Goal: Task Accomplishment & Management: Complete application form

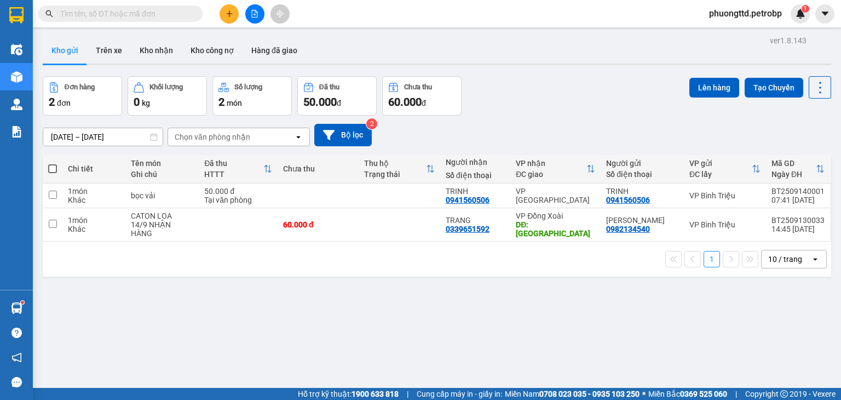
click at [140, 16] on input "text" at bounding box center [124, 14] width 129 height 12
click at [703, 90] on button "Lên hàng" at bounding box center [714, 88] width 50 height 20
click at [744, 93] on button "Tạo Chuyến" at bounding box center [773, 88] width 59 height 20
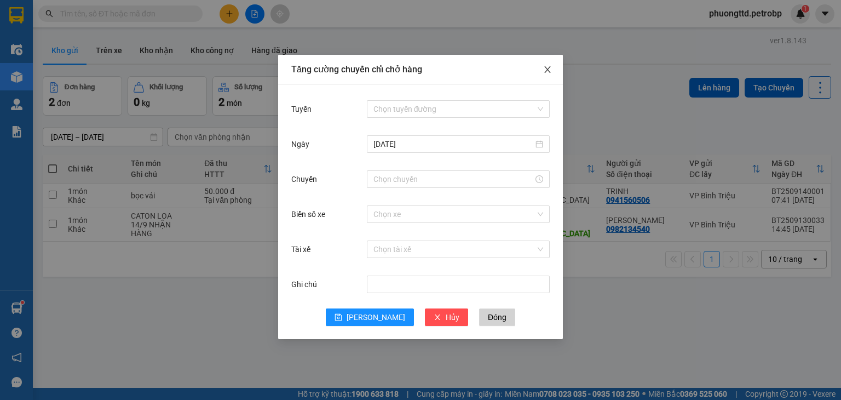
click at [546, 71] on icon "close" at bounding box center [547, 69] width 6 height 7
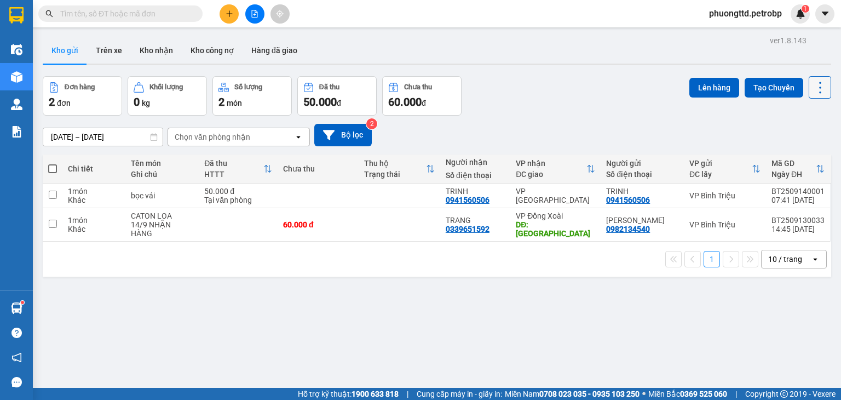
click at [815, 90] on icon at bounding box center [819, 87] width 15 height 15
click at [623, 108] on div "Đơn hàng 2 đơn Khối lượng 0 kg Số lượng 2 món Đã thu 50.000 đ Chưa thu 60.000 đ…" at bounding box center [437, 95] width 788 height 39
click at [109, 47] on button "Trên xe" at bounding box center [109, 50] width 44 height 26
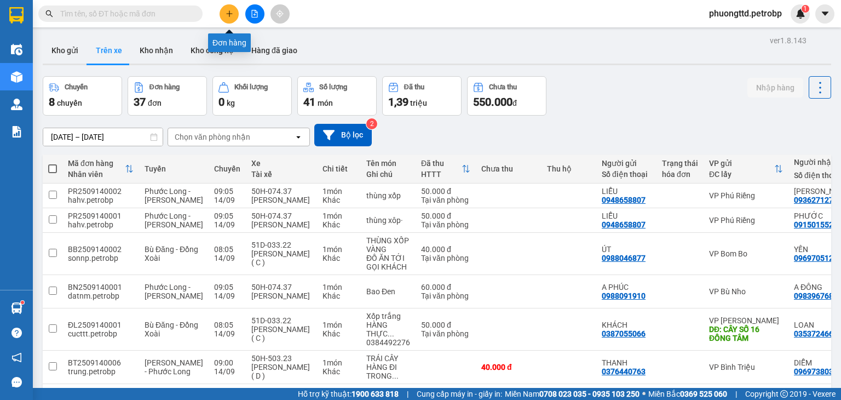
click at [225, 18] on button at bounding box center [229, 13] width 19 height 19
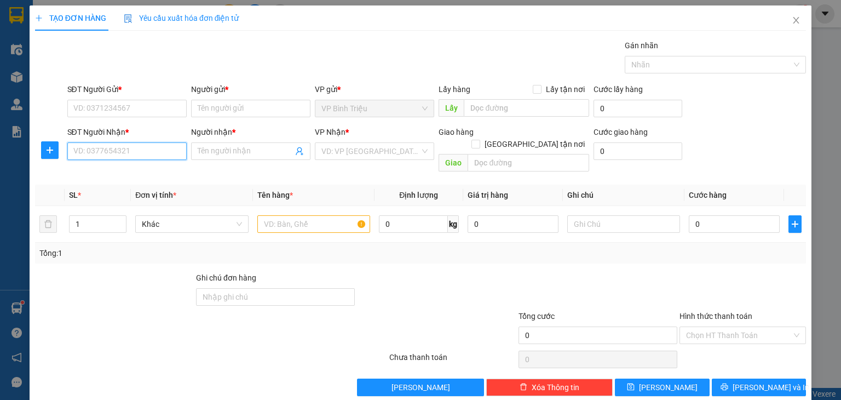
click at [90, 156] on input "SĐT Người Nhận *" at bounding box center [126, 151] width 119 height 18
type input "0918228695"
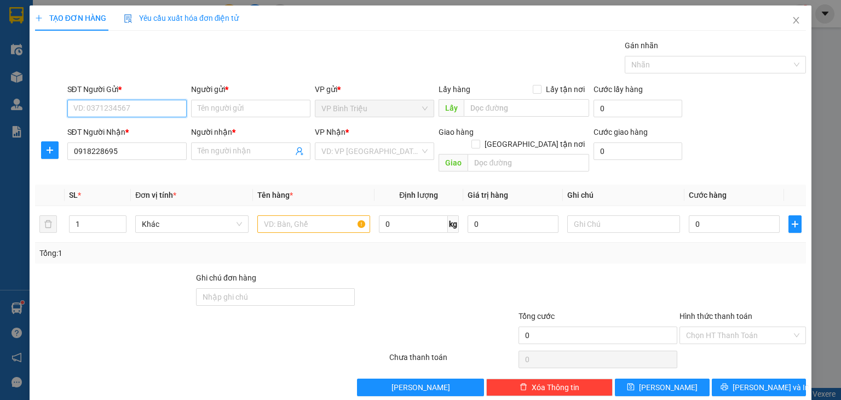
click at [98, 106] on input "SĐT Người Gửi *" at bounding box center [126, 109] width 119 height 18
drag, startPoint x: 118, startPoint y: 149, endPoint x: 59, endPoint y: 156, distance: 59.5
click at [59, 156] on div "SĐT Người Nhận * 0918228695 0918228695 Người nhận * Tên người nhận VP Nhận * VD…" at bounding box center [420, 151] width 773 height 50
click at [89, 112] on input "SĐT Người Gửi *" at bounding box center [126, 109] width 119 height 18
type input "0918228695"
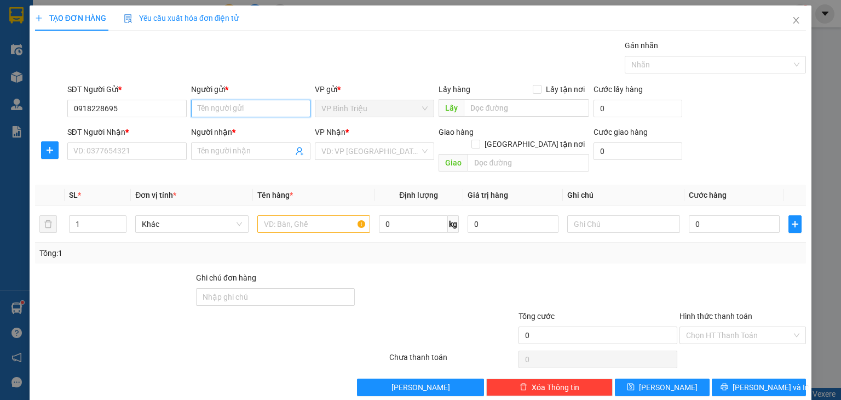
click at [241, 106] on input "Người gửi *" at bounding box center [250, 109] width 119 height 18
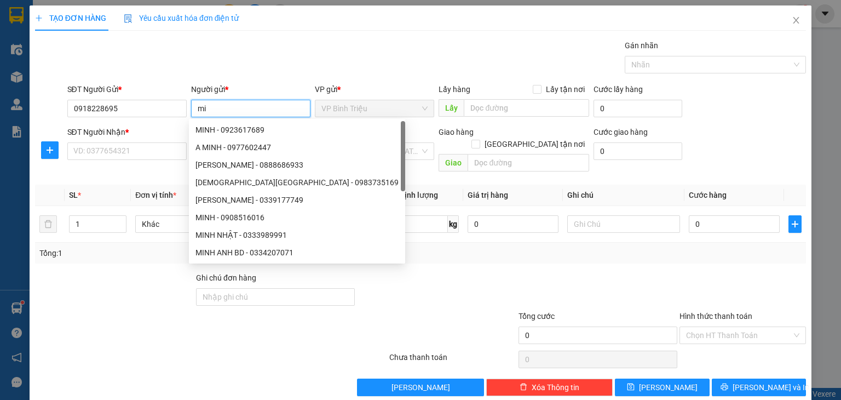
type input "m"
type input "MINH"
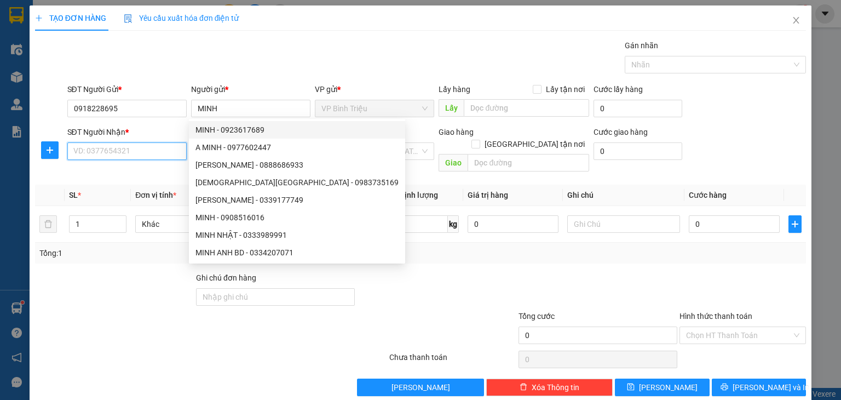
click at [118, 150] on input "SĐT Người Nhận *" at bounding box center [126, 151] width 119 height 18
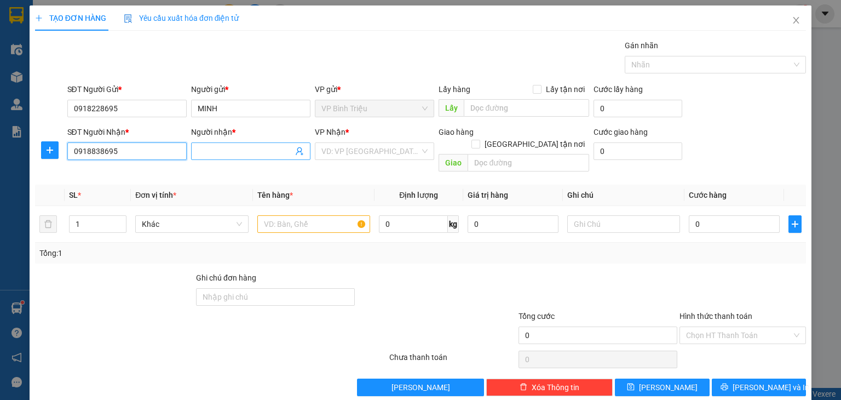
type input "0918838695"
click at [253, 155] on input "Người nhận *" at bounding box center [245, 151] width 95 height 12
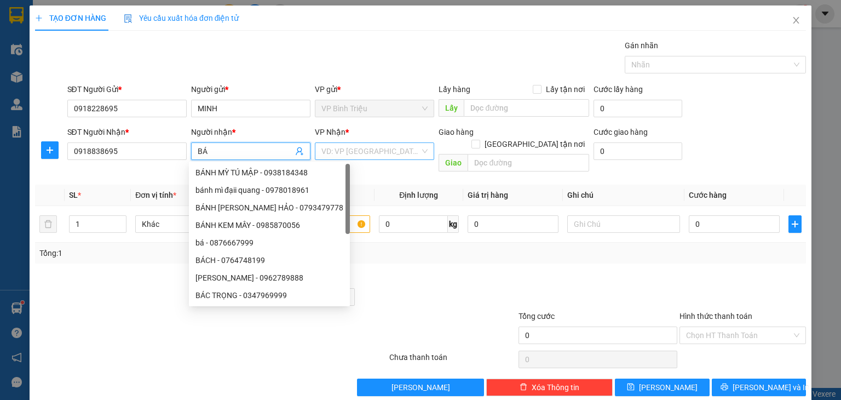
type input "BÁ"
click at [347, 153] on input "search" at bounding box center [370, 151] width 99 height 16
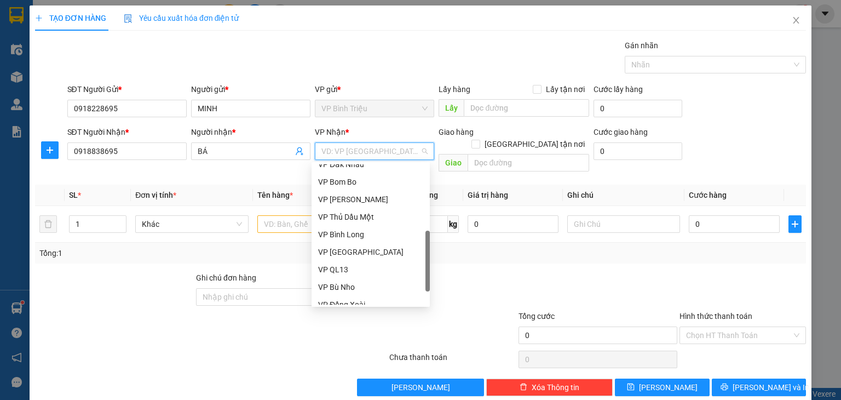
scroll to position [263, 0]
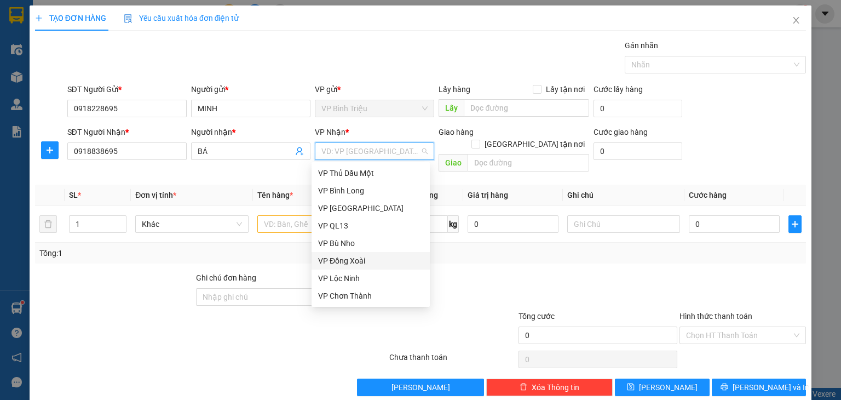
click at [337, 259] on div "VP Đồng Xoài" at bounding box center [370, 261] width 105 height 12
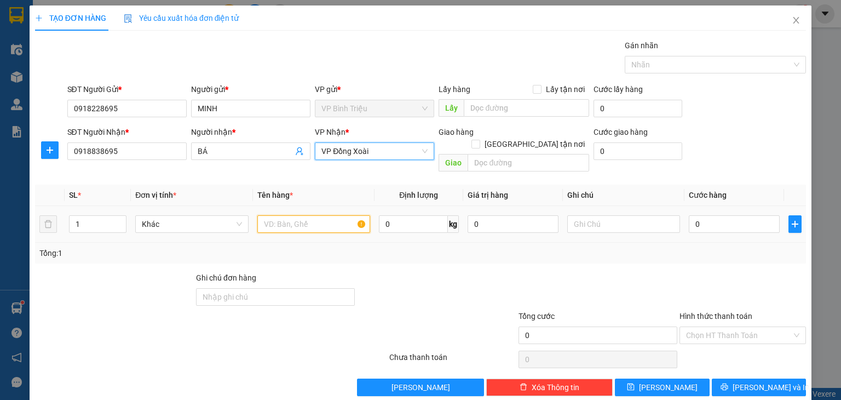
click at [345, 215] on input "text" at bounding box center [313, 224] width 113 height 18
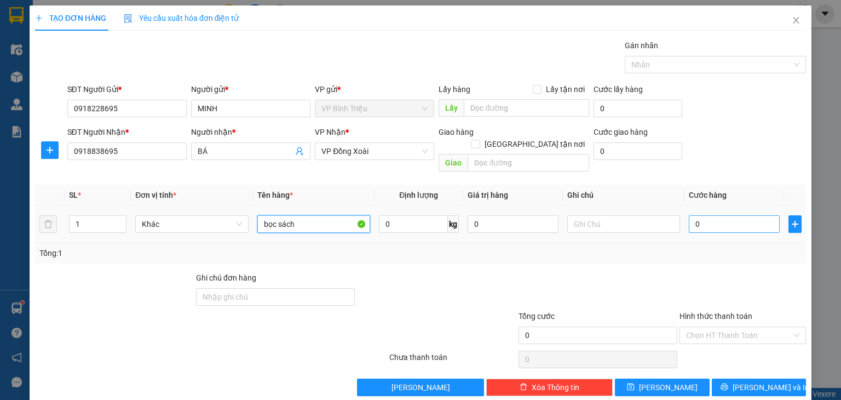
type input "bọc sách"
click at [704, 217] on input "0" at bounding box center [734, 224] width 91 height 18
type input "3"
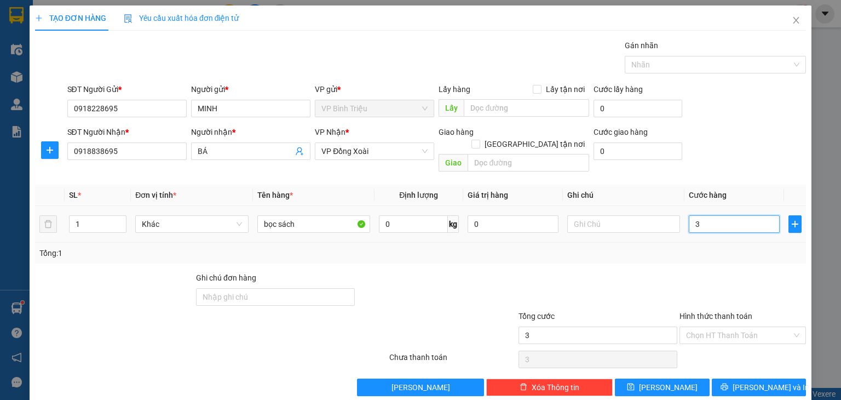
type input "30"
type input "30.000"
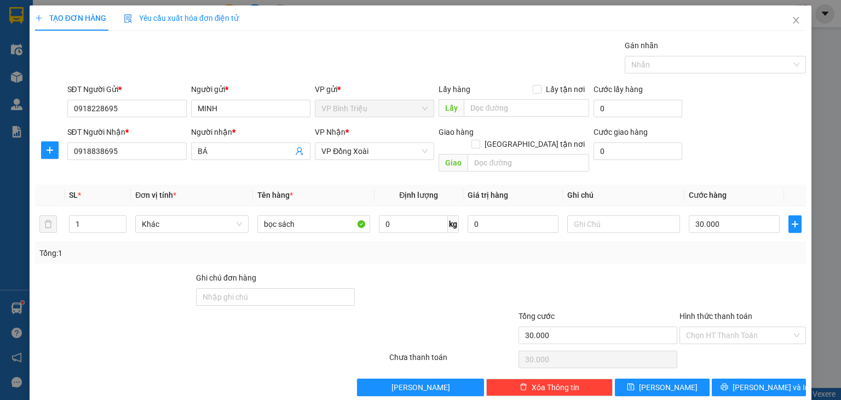
click at [600, 272] on div at bounding box center [597, 291] width 161 height 38
click at [734, 327] on input "Hình thức thanh toán" at bounding box center [739, 335] width 106 height 16
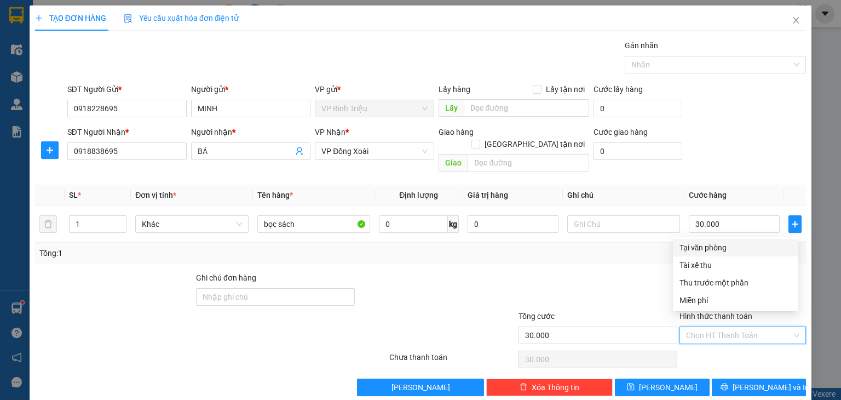
click at [725, 248] on div "Tại văn phòng" at bounding box center [735, 247] width 112 height 12
type input "0"
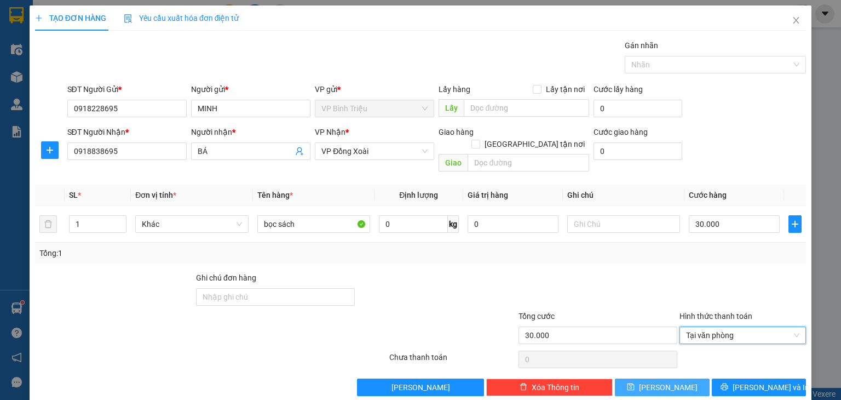
click at [666, 381] on span "[PERSON_NAME]" at bounding box center [668, 387] width 59 height 12
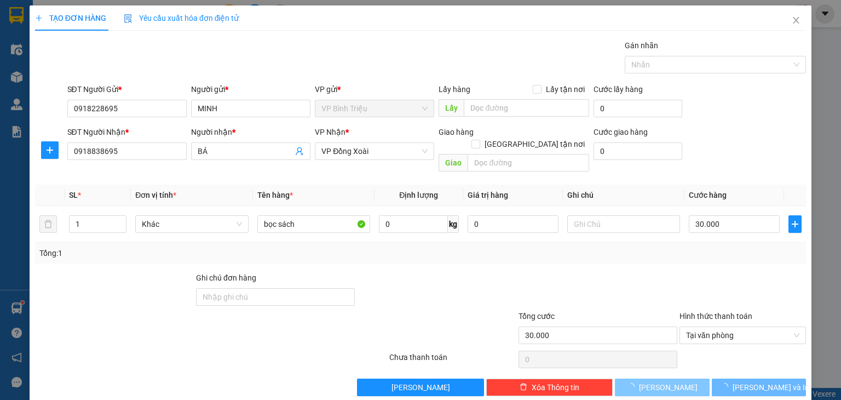
type input "0"
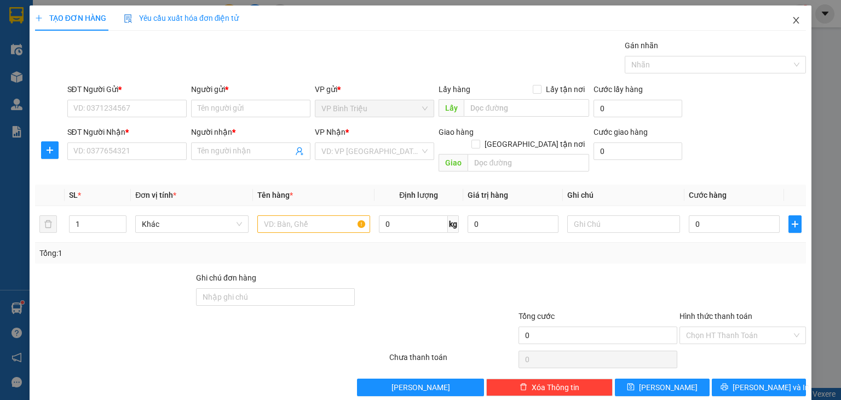
click at [792, 21] on icon "close" at bounding box center [796, 20] width 9 height 9
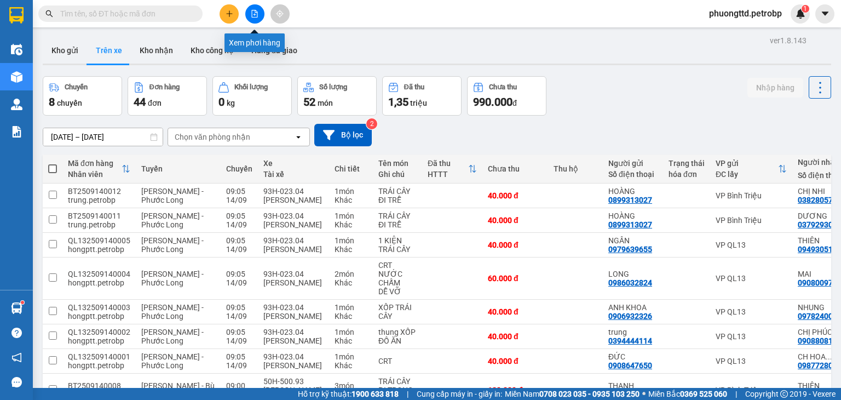
click at [254, 13] on icon "file-add" at bounding box center [255, 14] width 8 height 8
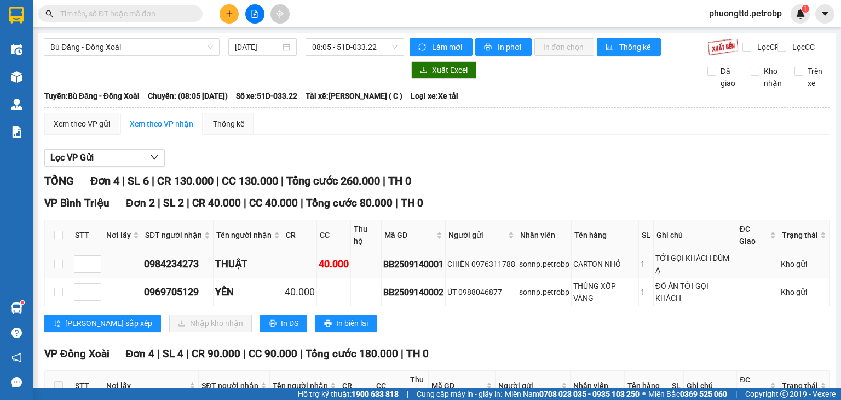
scroll to position [55, 0]
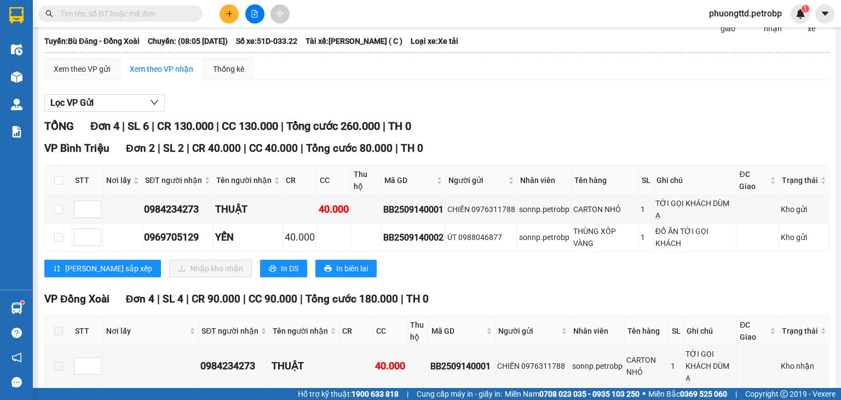
click at [142, 11] on input "text" at bounding box center [124, 14] width 129 height 12
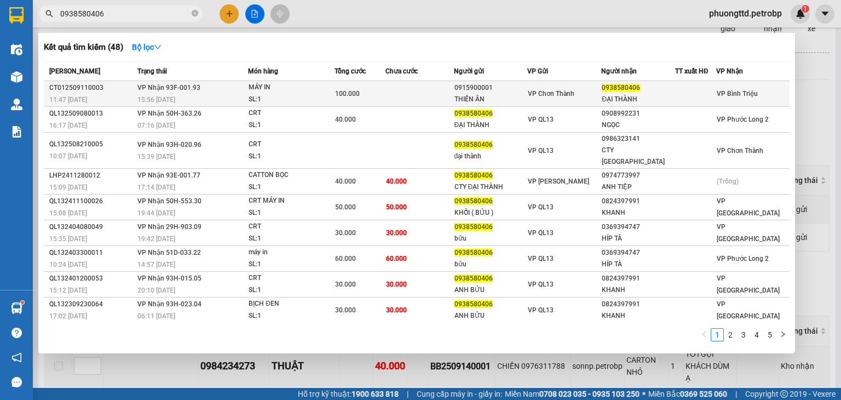
type input "0938580406"
click at [582, 93] on div "VP Chơn Thành" at bounding box center [564, 94] width 73 height 12
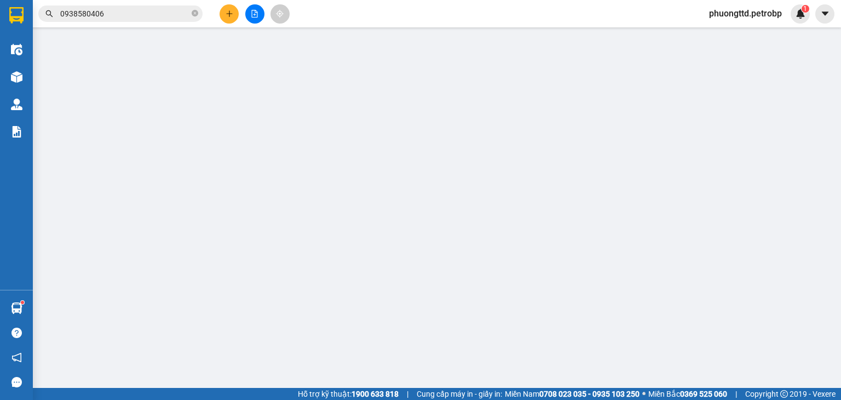
type input "0915900001"
type input "THIÊN ÂN"
type input "0938580406"
type input "ĐẠI THÀNH"
type input "100.000"
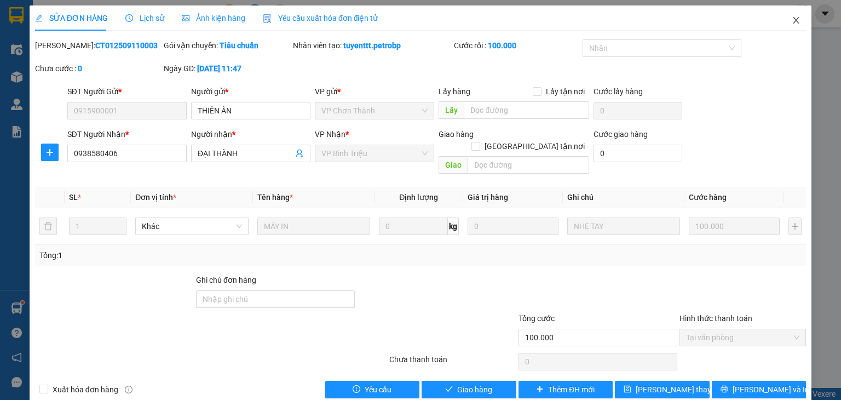
click at [792, 21] on icon "close" at bounding box center [796, 20] width 9 height 9
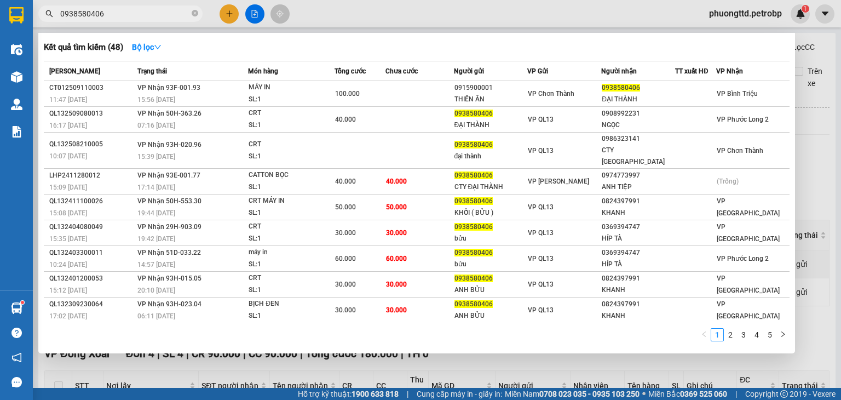
click at [145, 18] on input "0938580406" at bounding box center [124, 14] width 129 height 12
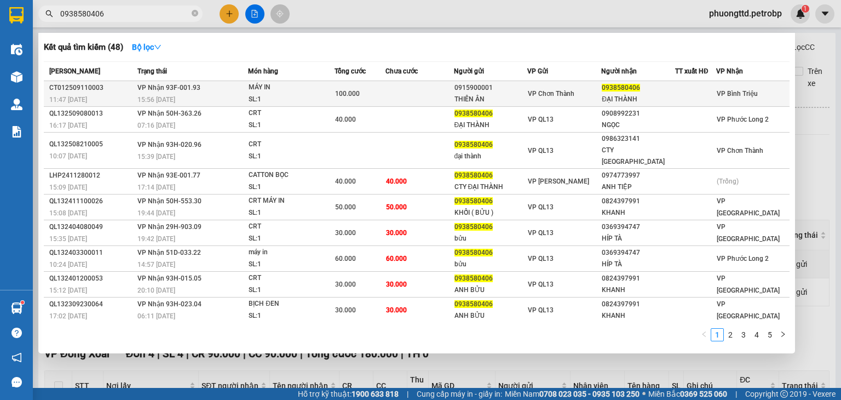
click at [397, 90] on td at bounding box center [419, 94] width 68 height 26
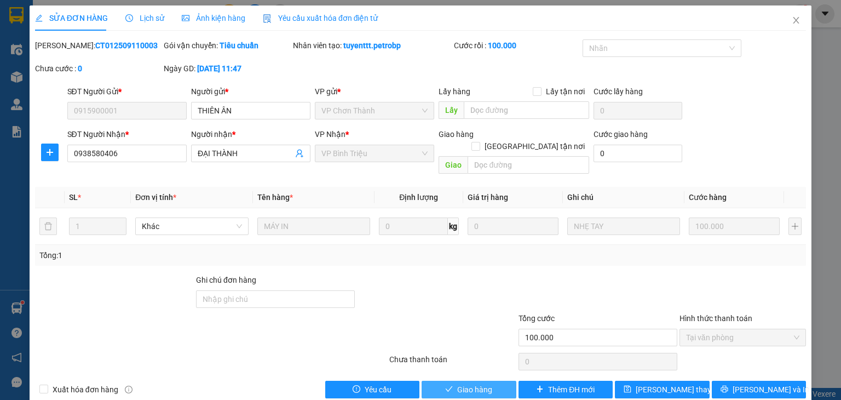
click at [457, 383] on span "Giao hàng" at bounding box center [474, 389] width 35 height 12
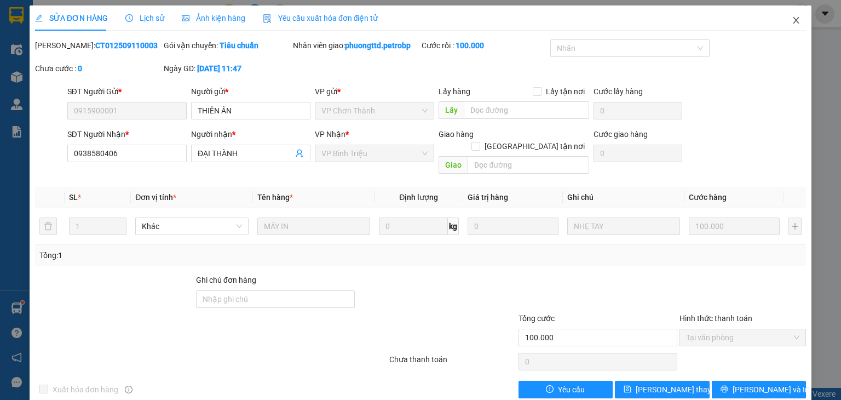
click at [793, 20] on icon "close" at bounding box center [796, 20] width 6 height 7
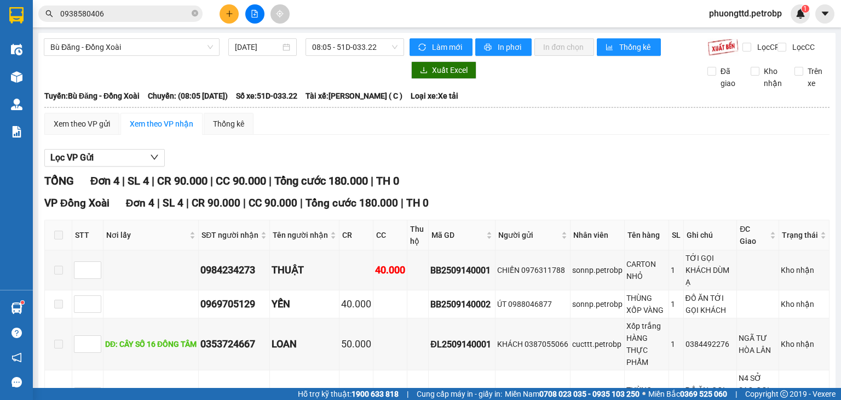
click at [127, 13] on input "0938580406" at bounding box center [124, 14] width 129 height 12
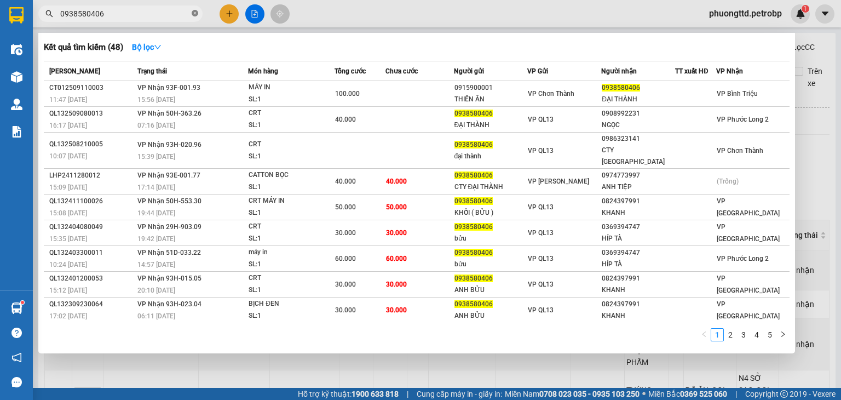
click at [194, 16] on icon "close-circle" at bounding box center [195, 13] width 7 height 7
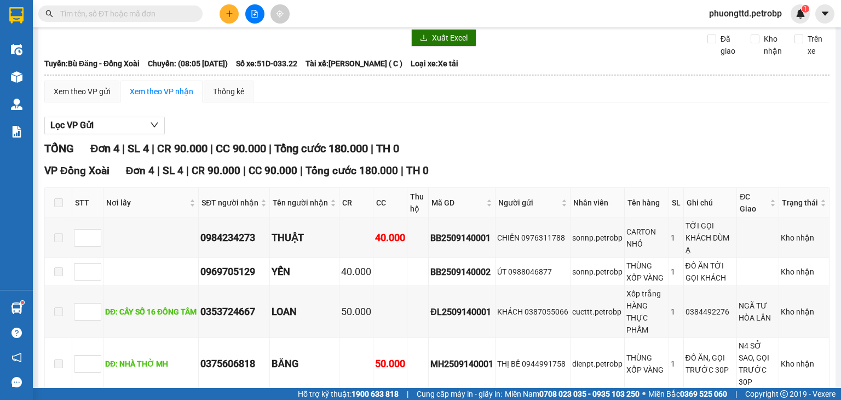
scroll to position [55, 0]
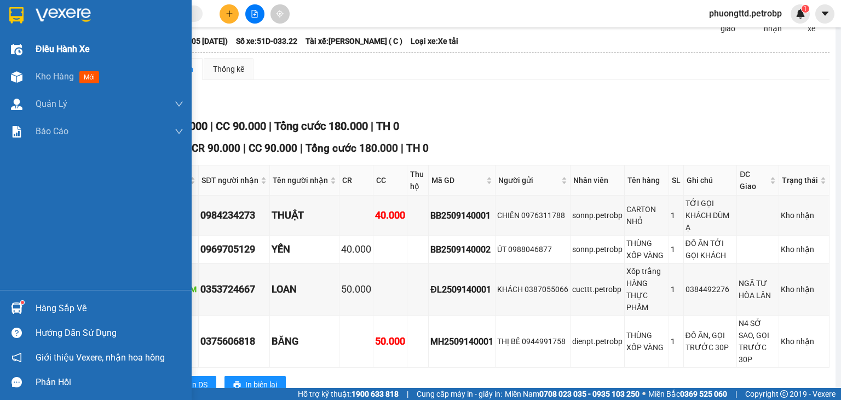
click at [45, 47] on span "Điều hành xe" at bounding box center [63, 49] width 54 height 14
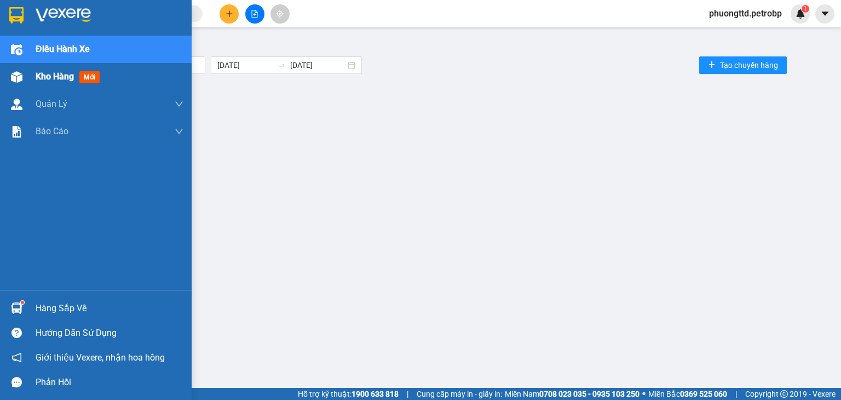
click at [57, 78] on span "Kho hàng" at bounding box center [55, 76] width 38 height 10
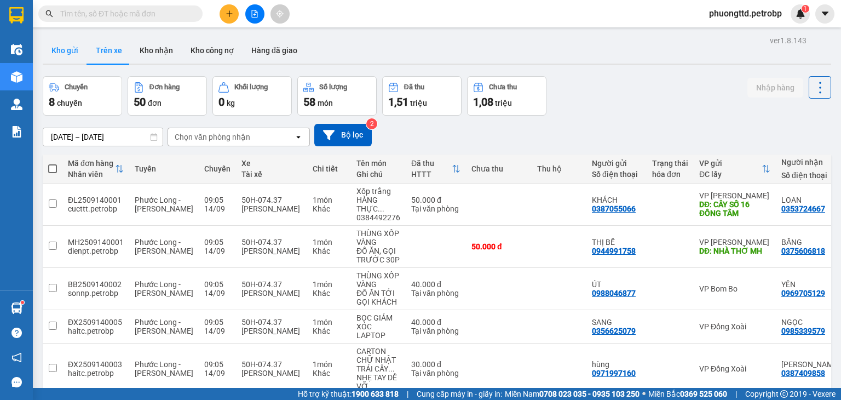
click at [55, 54] on button "Kho gửi" at bounding box center [65, 50] width 44 height 26
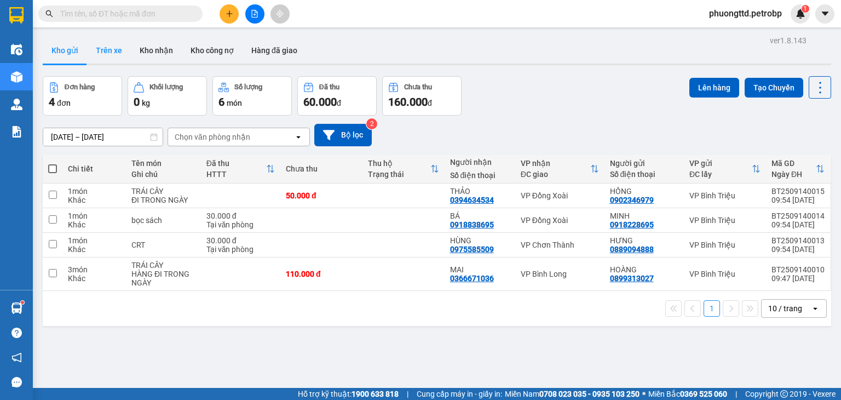
click at [105, 52] on button "Trên xe" at bounding box center [109, 50] width 44 height 26
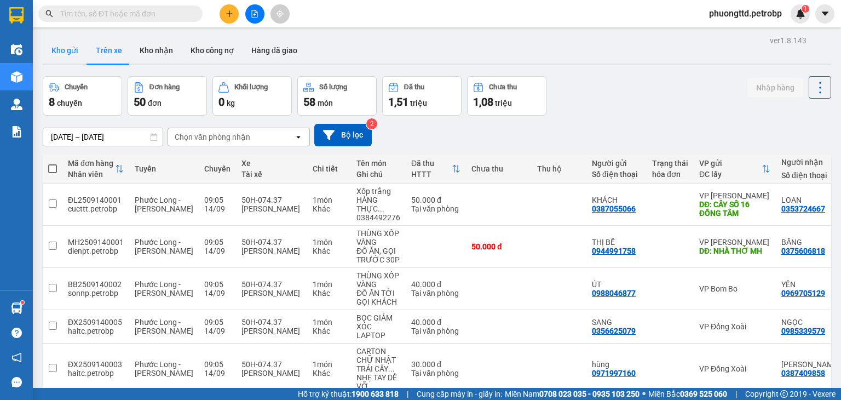
click at [62, 50] on button "Kho gửi" at bounding box center [65, 50] width 44 height 26
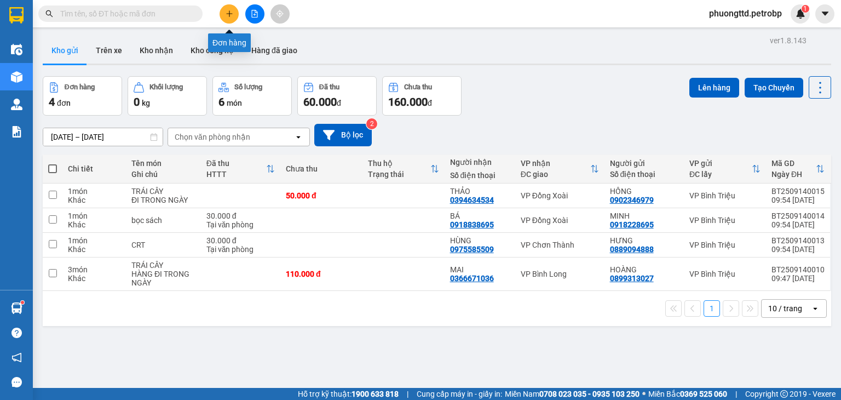
click at [229, 18] on button at bounding box center [229, 13] width 19 height 19
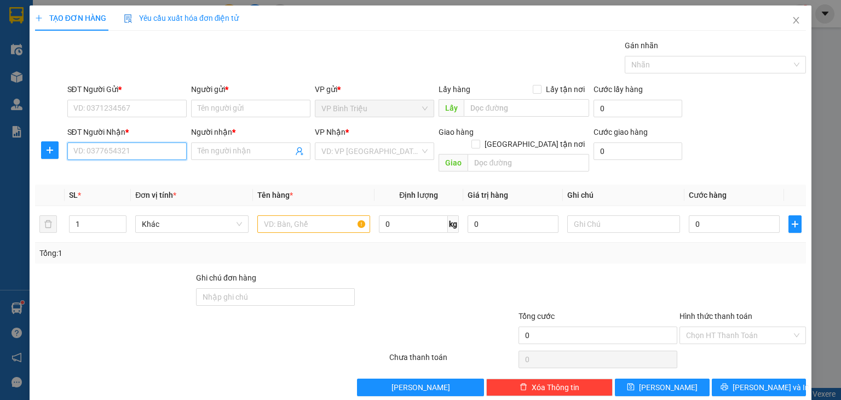
click at [112, 153] on input "SĐT Người Nhận *" at bounding box center [126, 151] width 119 height 18
click at [134, 177] on div "0949305139 - THIÊN" at bounding box center [125, 172] width 105 height 12
type input "0949305139"
type input "THIÊN"
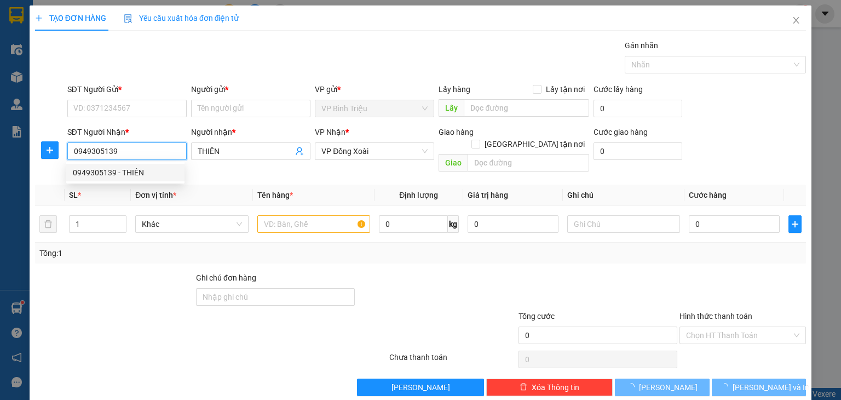
type input "120.000"
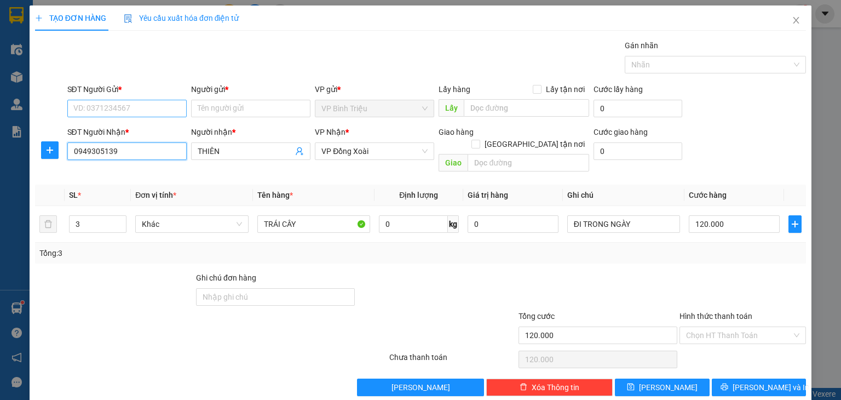
type input "0949305139"
click at [148, 105] on input "SĐT Người Gửi *" at bounding box center [126, 109] width 119 height 18
click at [92, 126] on div "0376440763 - [PERSON_NAME]" at bounding box center [127, 130] width 108 height 12
type input "0376440763"
type input "THANH"
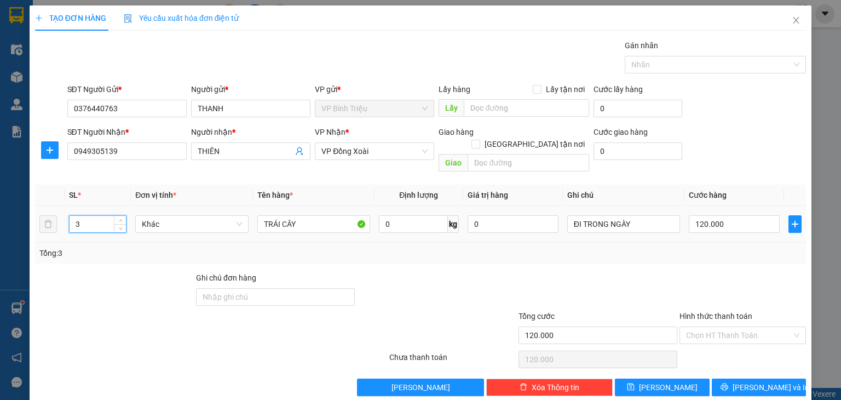
drag, startPoint x: 79, startPoint y: 207, endPoint x: 67, endPoint y: 211, distance: 12.1
click at [72, 216] on input "3" at bounding box center [98, 224] width 56 height 16
type input "1"
drag, startPoint x: 718, startPoint y: 215, endPoint x: 688, endPoint y: 215, distance: 30.7
click at [689, 215] on input "120.000" at bounding box center [734, 224] width 91 height 18
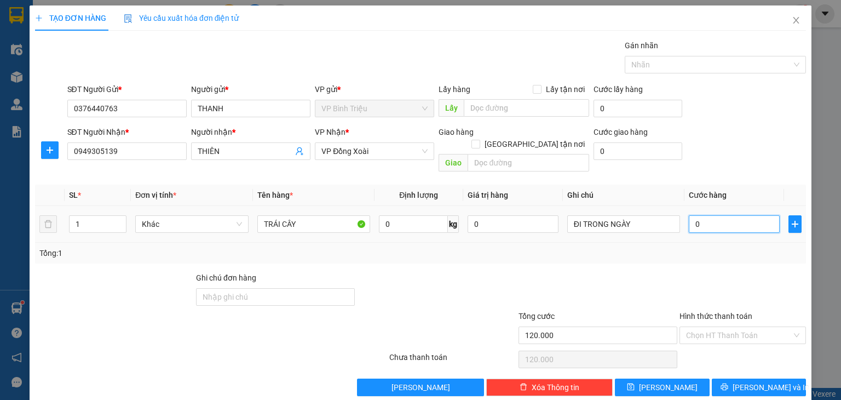
type input "0"
type input "4"
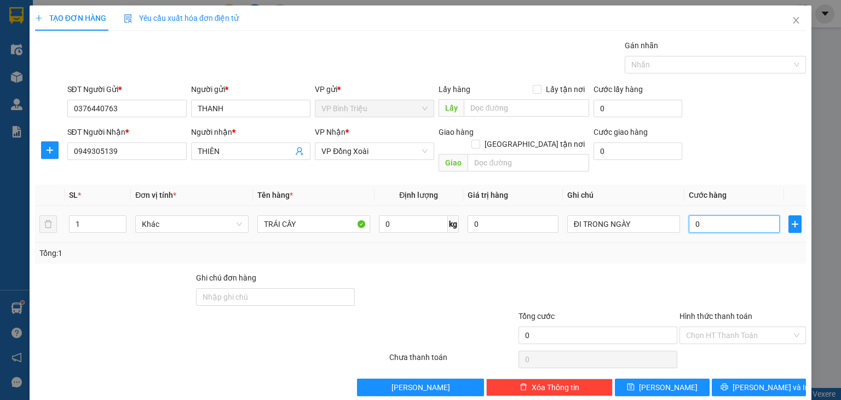
type input "4"
type input "40"
type input "40.000"
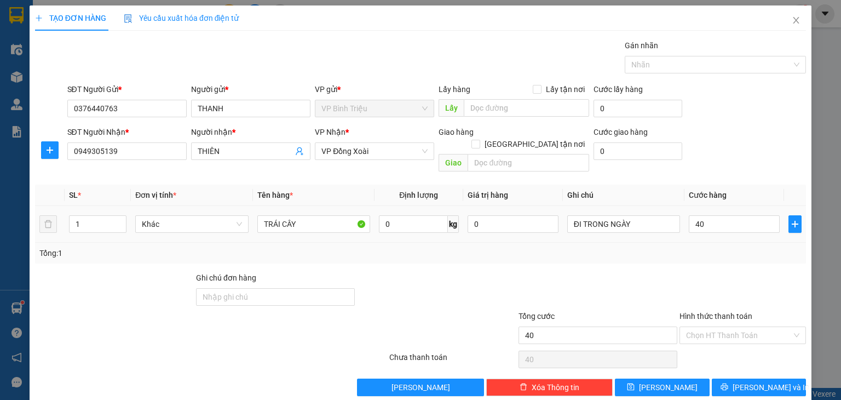
type input "40.000"
click at [696, 229] on td "40.000" at bounding box center [734, 224] width 100 height 37
click at [634, 383] on icon "save" at bounding box center [631, 387] width 8 height 8
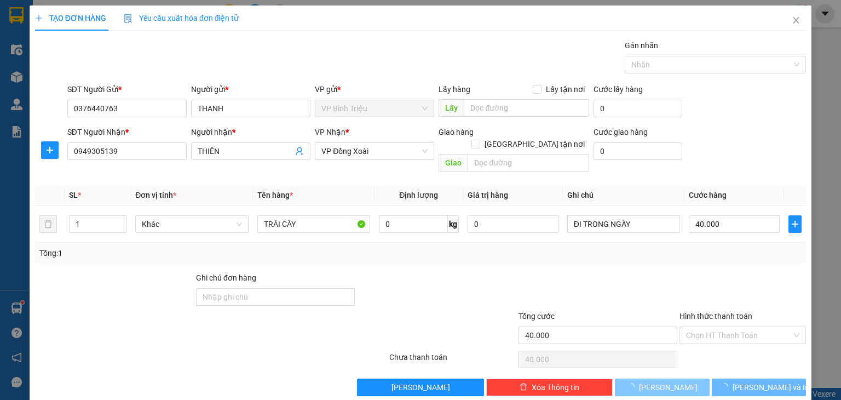
type input "0"
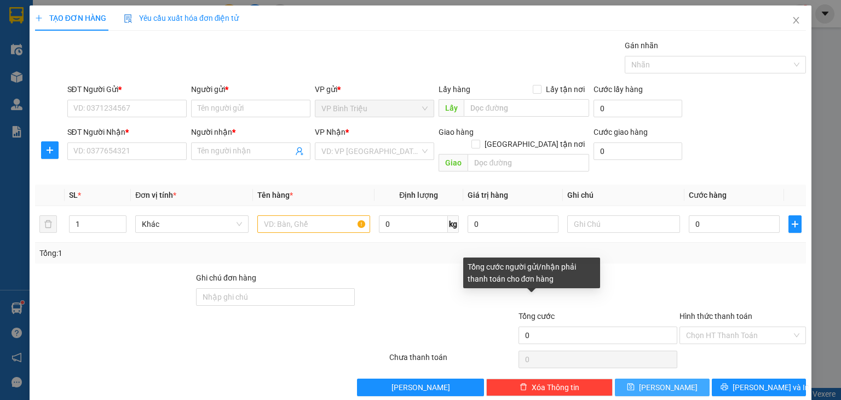
scroll to position [4, 0]
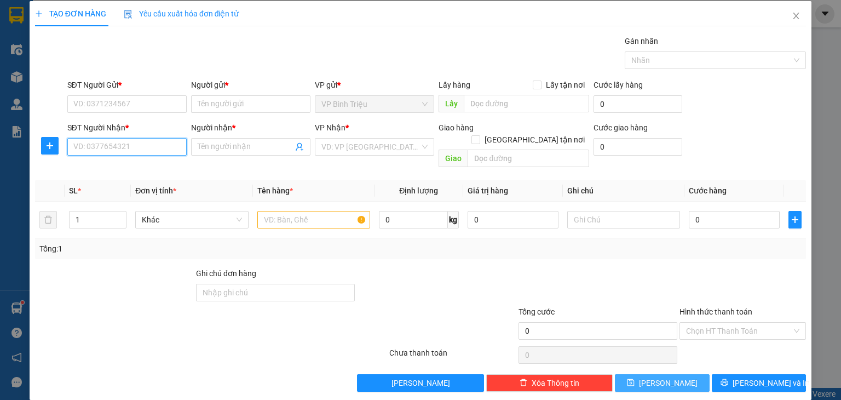
click at [105, 145] on input "SĐT Người Nhận *" at bounding box center [126, 147] width 119 height 18
type input "0938851852"
click at [203, 146] on input "Người nhận *" at bounding box center [245, 147] width 95 height 12
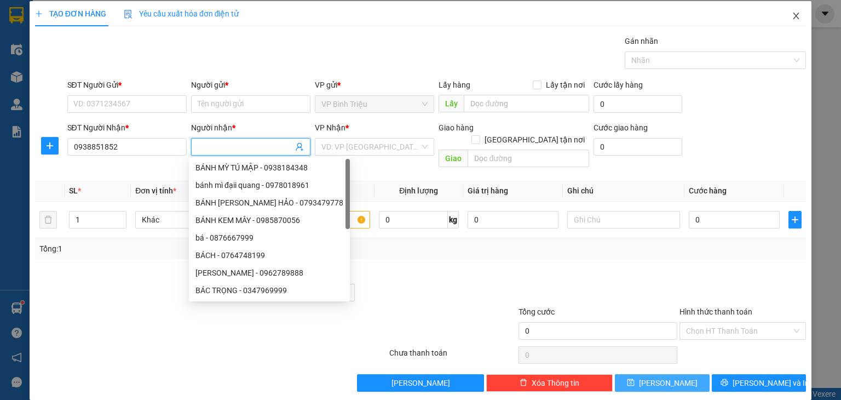
click at [792, 18] on icon "close" at bounding box center [796, 15] width 9 height 9
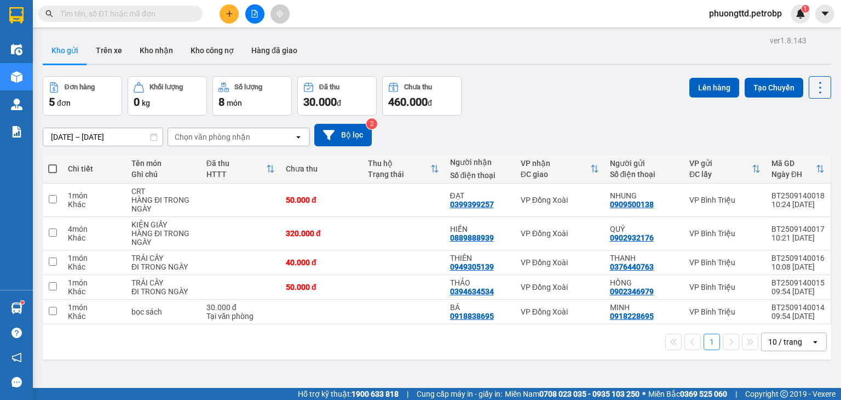
click at [187, 13] on input "text" at bounding box center [124, 14] width 129 height 12
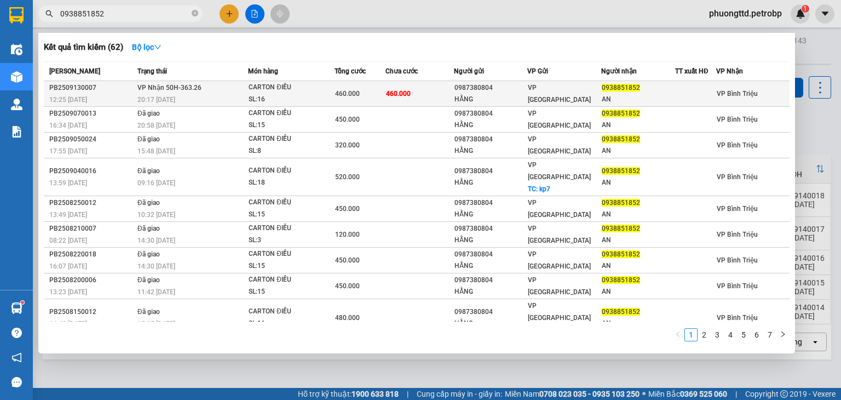
type input "0938851852"
click at [500, 91] on div "0987380804" at bounding box center [490, 87] width 73 height 11
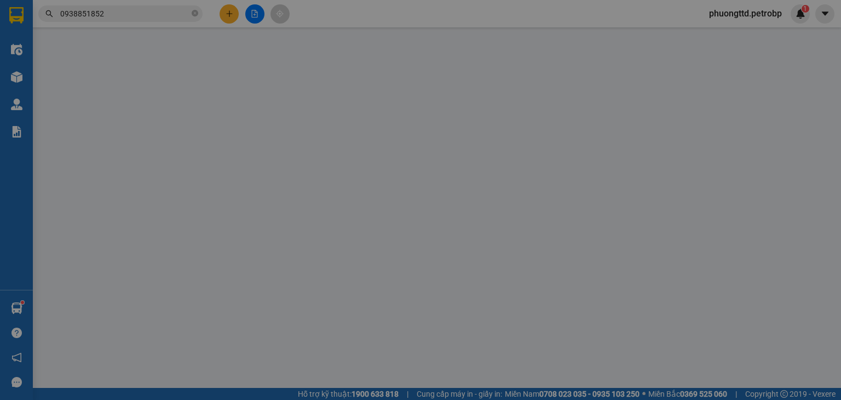
type input "0987380804"
type input "HẰNG"
type input "0938851852"
type input "AN"
type input "460.000"
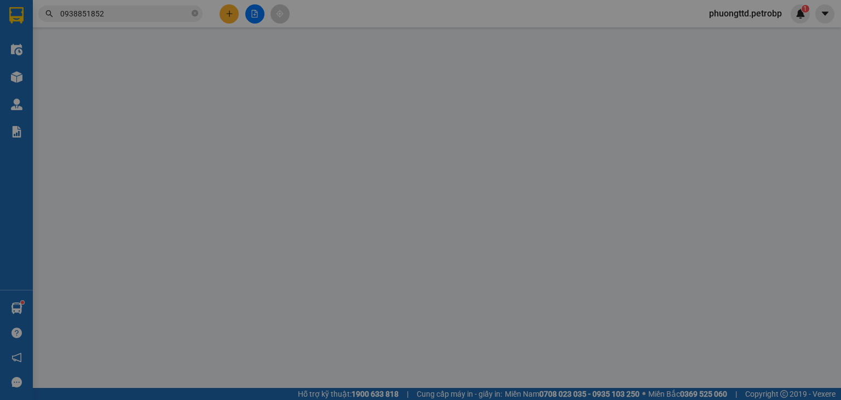
type input "460.000"
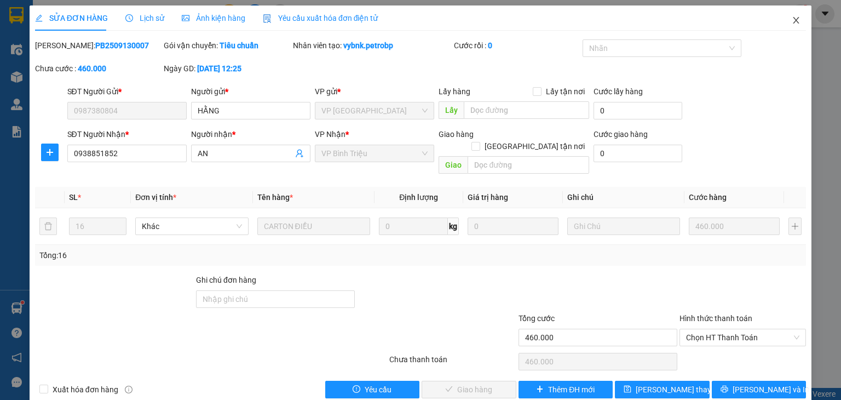
click at [792, 24] on icon "close" at bounding box center [796, 20] width 9 height 9
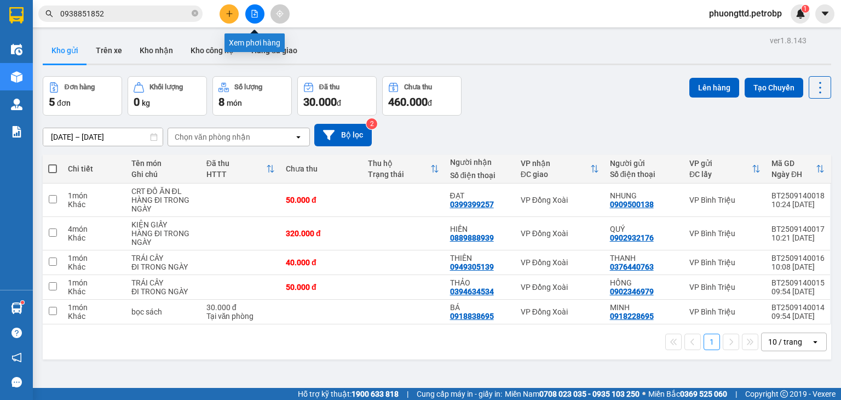
click at [255, 13] on icon "file-add" at bounding box center [255, 14] width 8 height 8
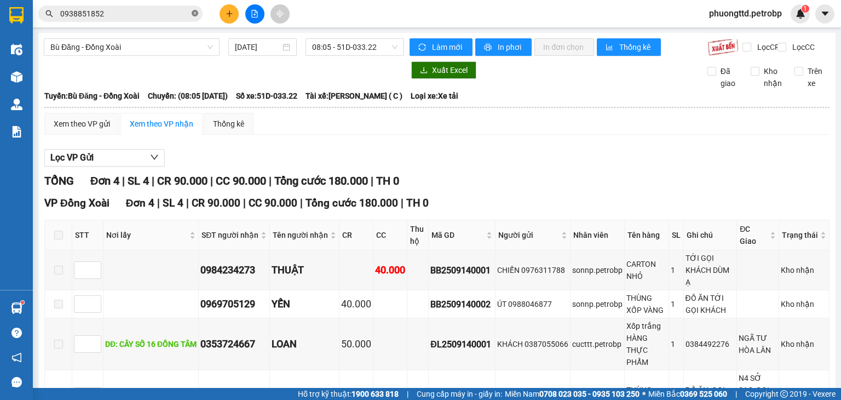
click at [194, 15] on icon "close-circle" at bounding box center [195, 13] width 7 height 7
click at [230, 12] on icon "plus" at bounding box center [230, 14] width 8 height 8
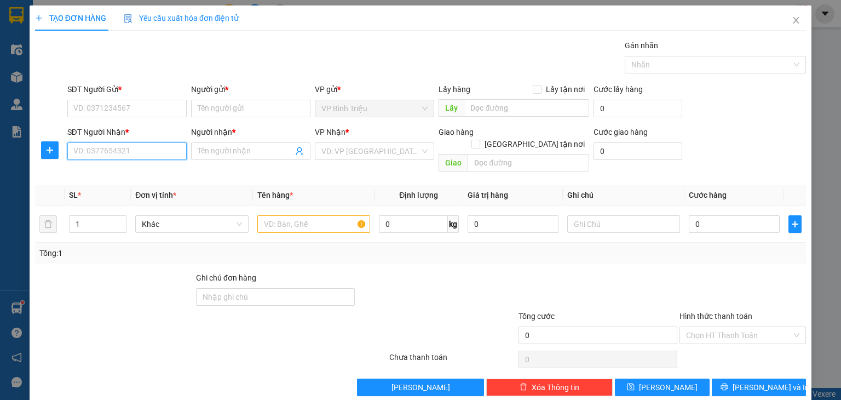
click at [94, 151] on input "SĐT Người Nhận *" at bounding box center [126, 151] width 119 height 18
type input "0394043898"
click at [254, 154] on input "Người nhận *" at bounding box center [245, 151] width 95 height 12
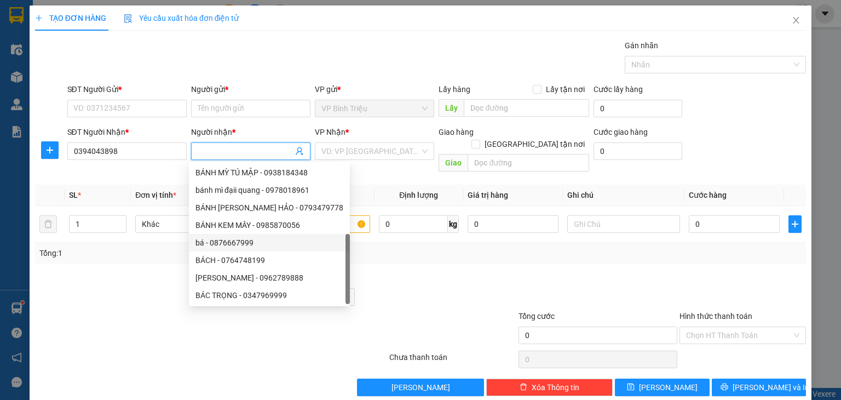
scroll to position [35, 0]
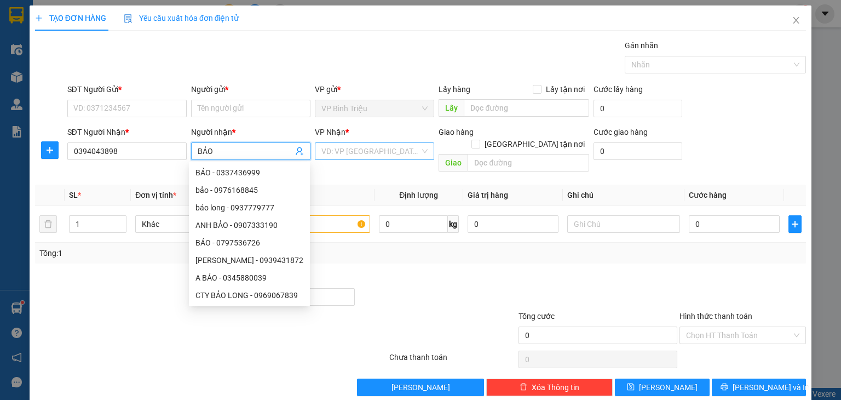
type input "BẢO"
click at [338, 155] on input "search" at bounding box center [370, 151] width 99 height 16
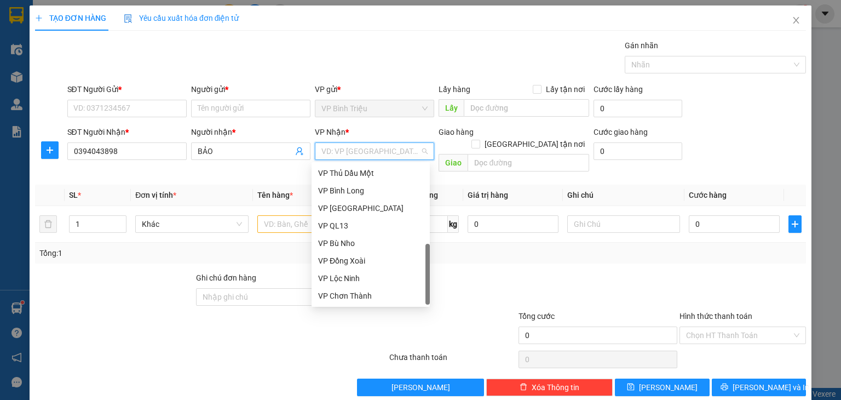
scroll to position [263, 0]
click at [356, 302] on div "VP Chơn Thành" at bounding box center [370, 296] width 118 height 18
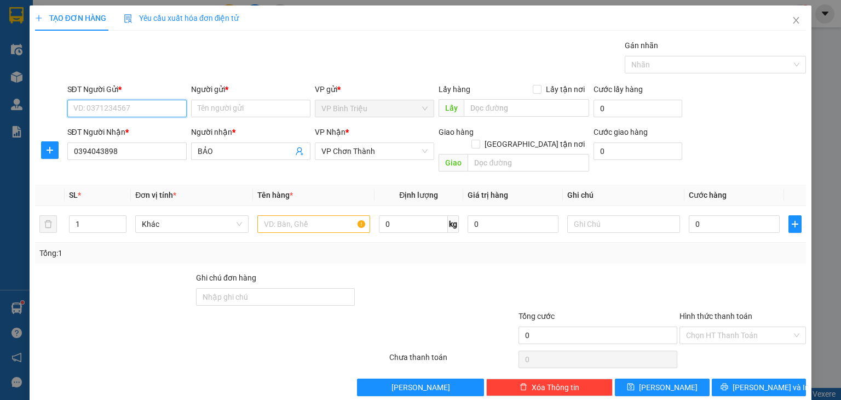
click at [120, 107] on input "SĐT Người Gửi *" at bounding box center [126, 109] width 119 height 18
type input "0966494818"
click at [204, 114] on input "Người gửi *" at bounding box center [250, 109] width 119 height 18
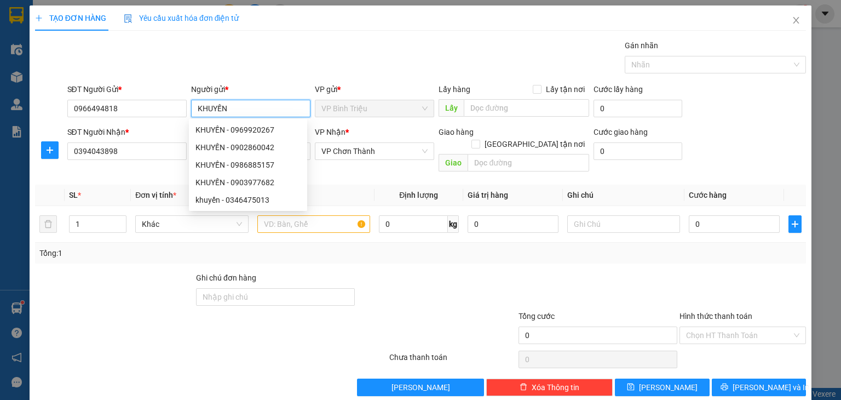
type input "KHUYẾN"
click at [335, 247] on div "Tổng: 1" at bounding box center [420, 253] width 762 height 12
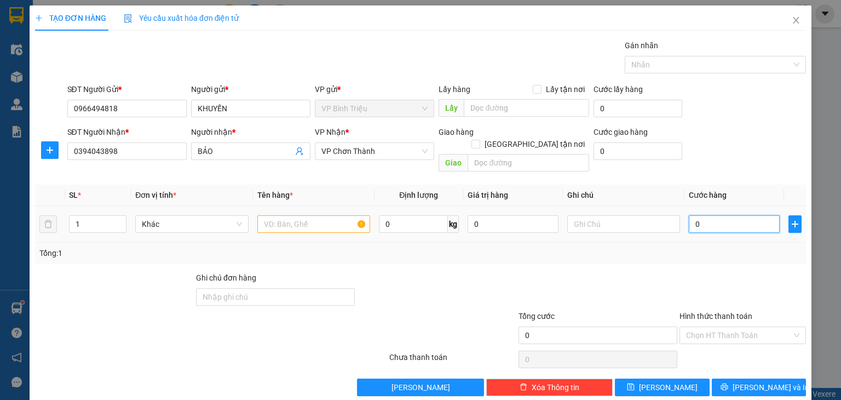
click at [725, 217] on input "0" at bounding box center [734, 224] width 91 height 18
type input "7"
type input "70"
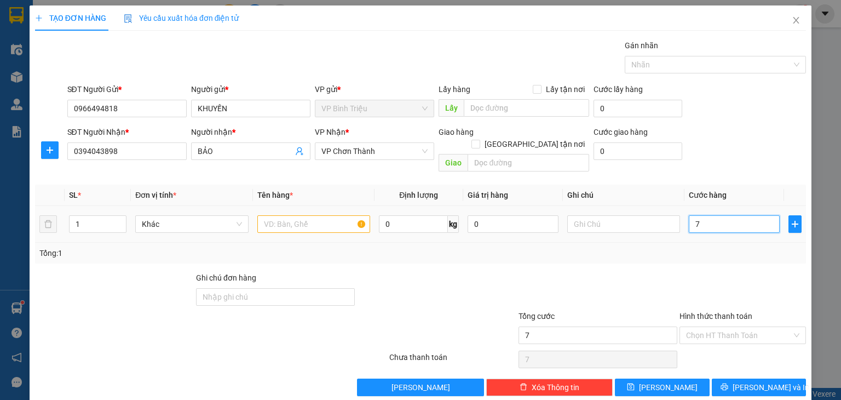
type input "70"
type input "70.000"
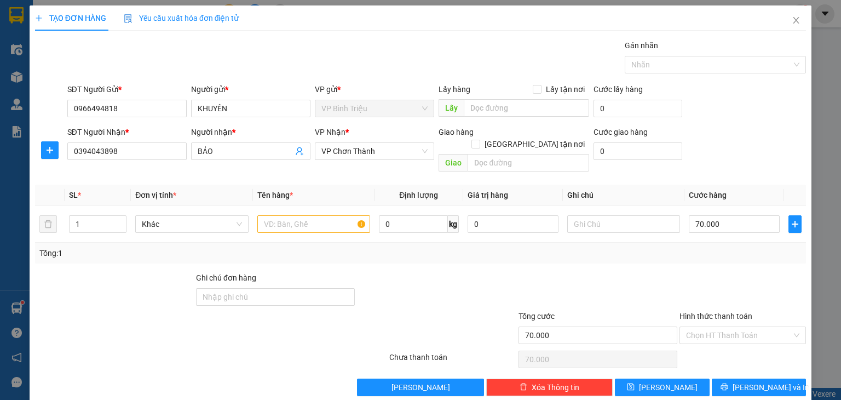
click at [699, 247] on div "Tổng: 1" at bounding box center [420, 253] width 762 height 12
click at [88, 216] on input "1" at bounding box center [98, 224] width 56 height 16
click at [54, 209] on tr "1 Khác 0 kg 0 70.000" at bounding box center [420, 224] width 771 height 37
type input "2"
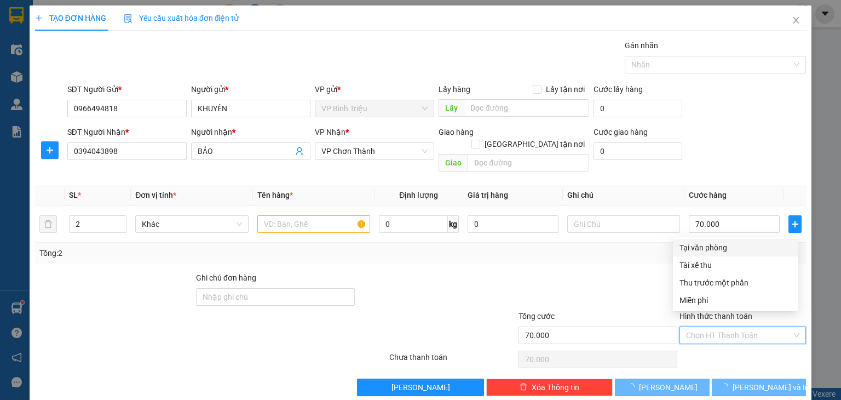
click at [710, 327] on input "Hình thức thanh toán" at bounding box center [739, 335] width 106 height 16
type input "0"
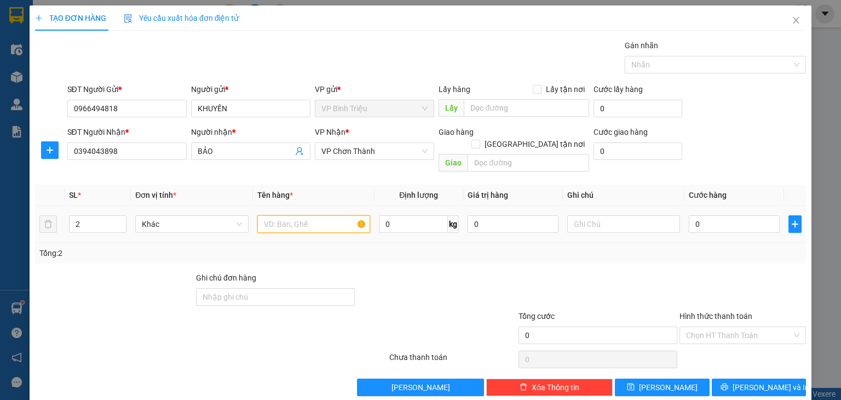
click at [284, 215] on input "text" at bounding box center [313, 224] width 113 height 18
type input "thung xốp,CRT ĐỒ ĂN"
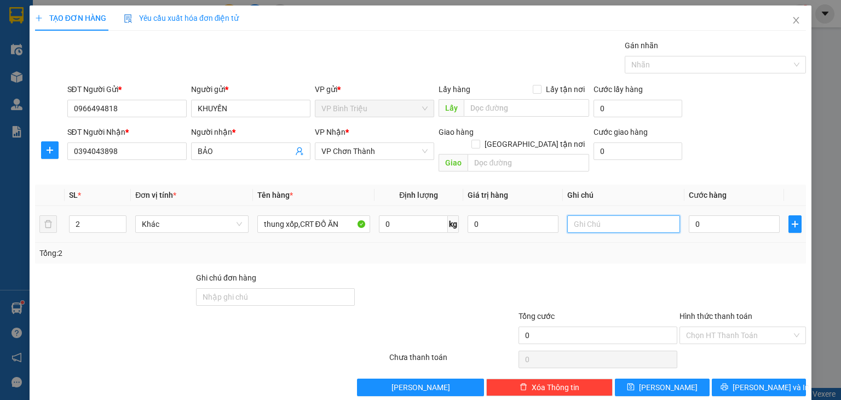
click at [587, 215] on input "text" at bounding box center [623, 224] width 113 height 18
type input "D"
type input "RẤT DỄ VỠ"
click at [723, 215] on input "0" at bounding box center [734, 224] width 91 height 18
type input "8"
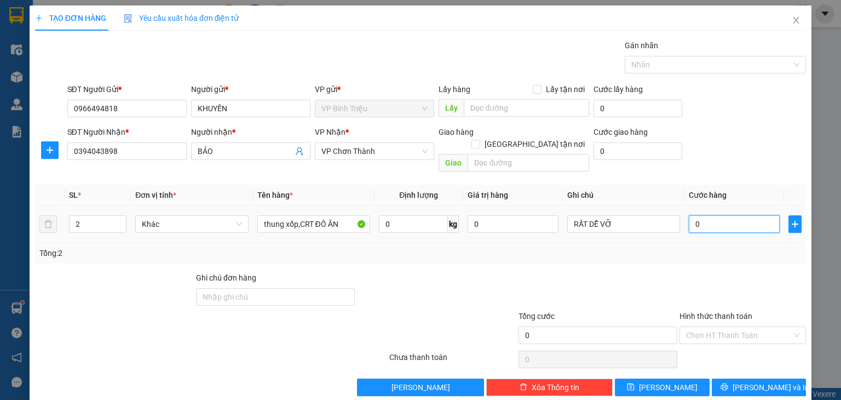
type input "8"
type input "80"
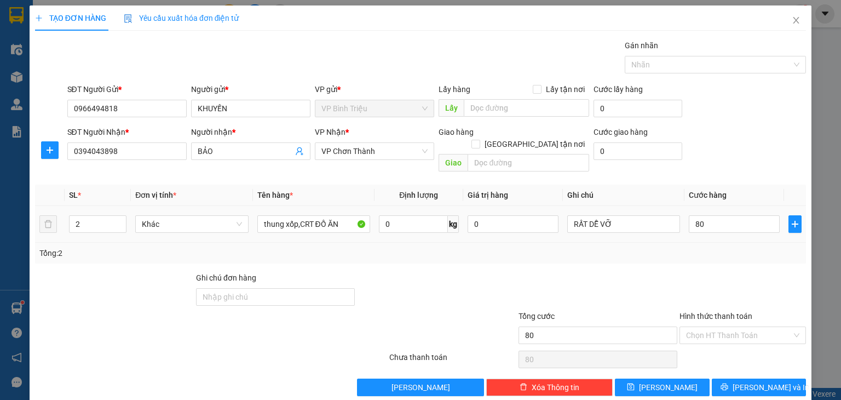
type input "80.000"
click at [703, 247] on div "Tổng: 2" at bounding box center [420, 253] width 762 height 12
click at [660, 381] on span "[PERSON_NAME]" at bounding box center [668, 387] width 59 height 12
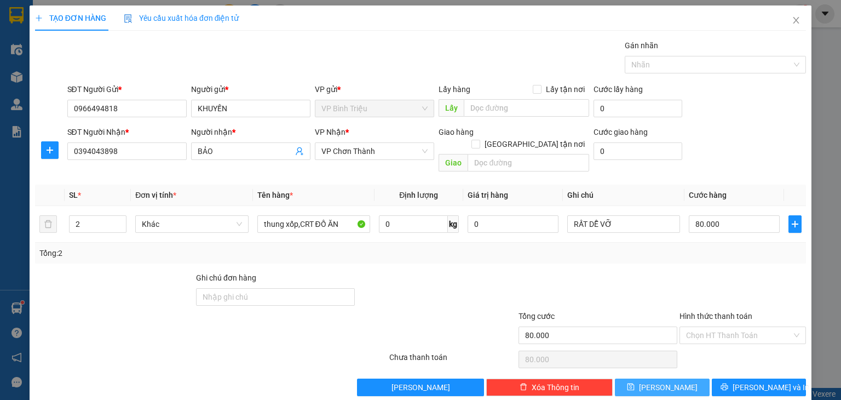
type input "1"
type input "0"
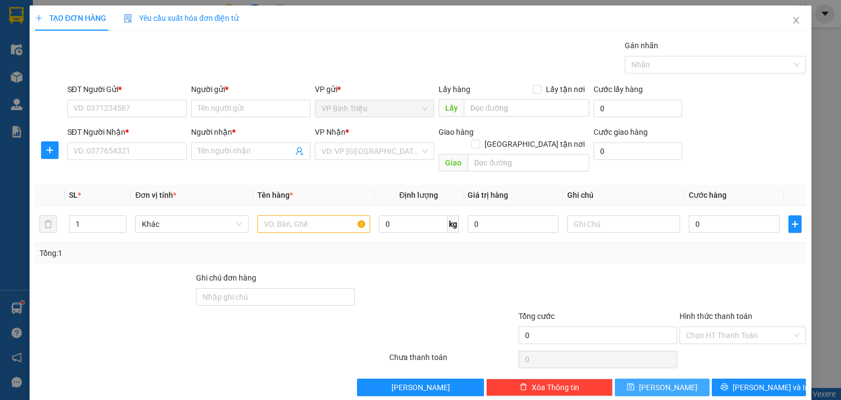
click at [660, 381] on span "[PERSON_NAME]" at bounding box center [668, 387] width 59 height 12
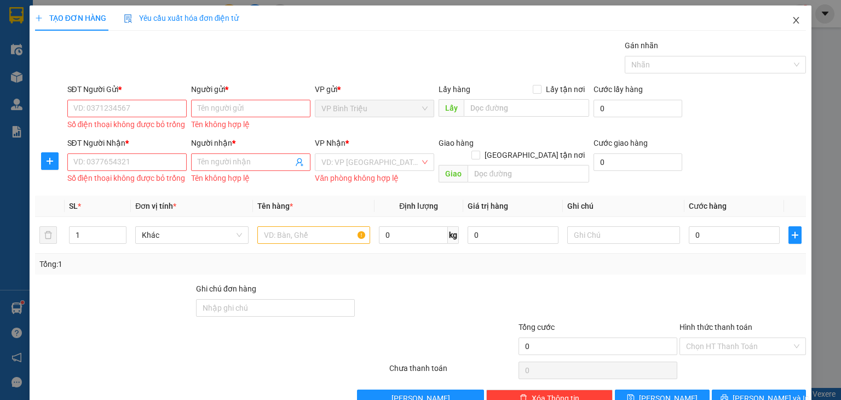
click at [792, 22] on icon "close" at bounding box center [796, 20] width 9 height 9
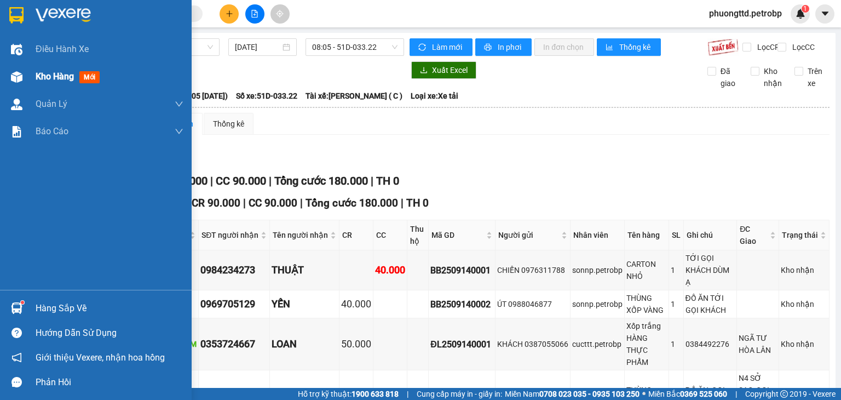
click at [67, 77] on span "Kho hàng" at bounding box center [55, 76] width 38 height 10
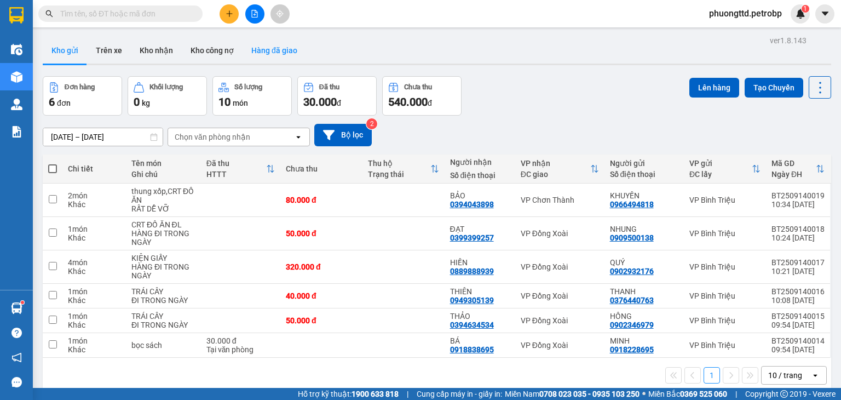
click at [264, 48] on button "Hàng đã giao" at bounding box center [275, 50] width 64 height 26
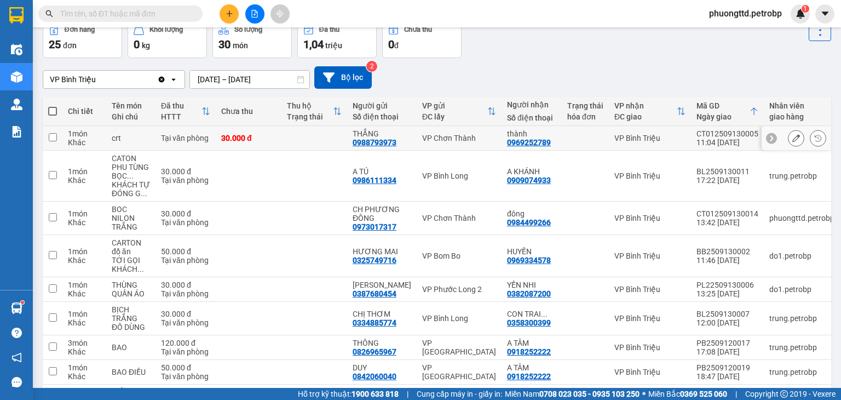
scroll to position [109, 0]
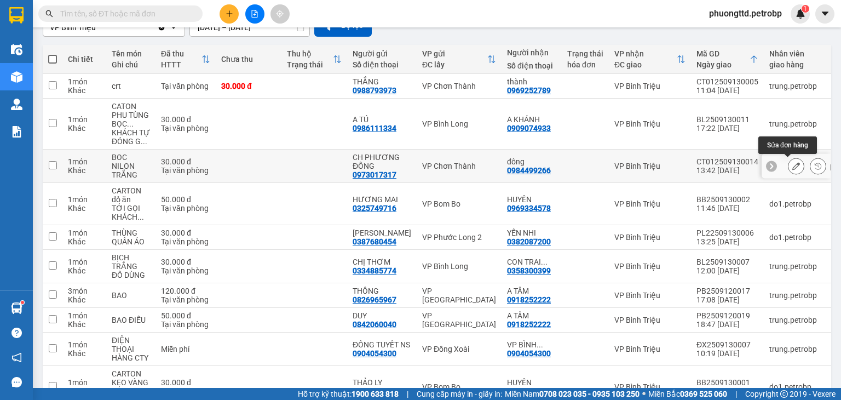
click at [792, 165] on icon at bounding box center [796, 166] width 8 height 8
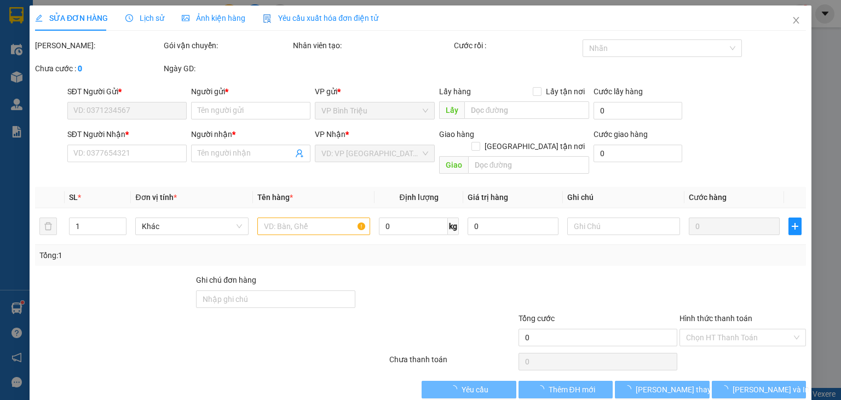
type input "0973017317"
type input "CH PHƯƠNG ĐÔNG"
type input "0984499266"
type input "đông"
type input "30.000"
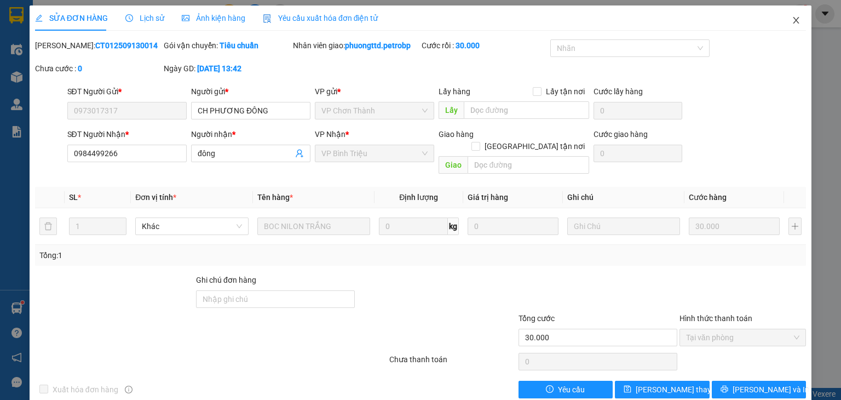
click at [793, 22] on icon "close" at bounding box center [796, 20] width 6 height 7
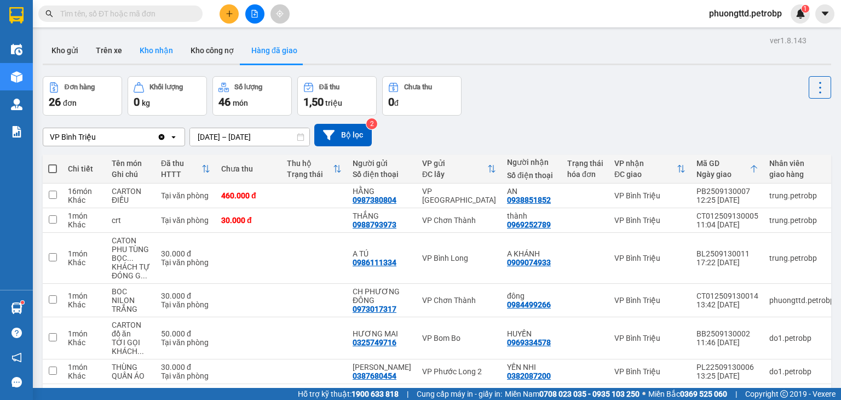
click at [163, 57] on button "Kho nhận" at bounding box center [156, 50] width 51 height 26
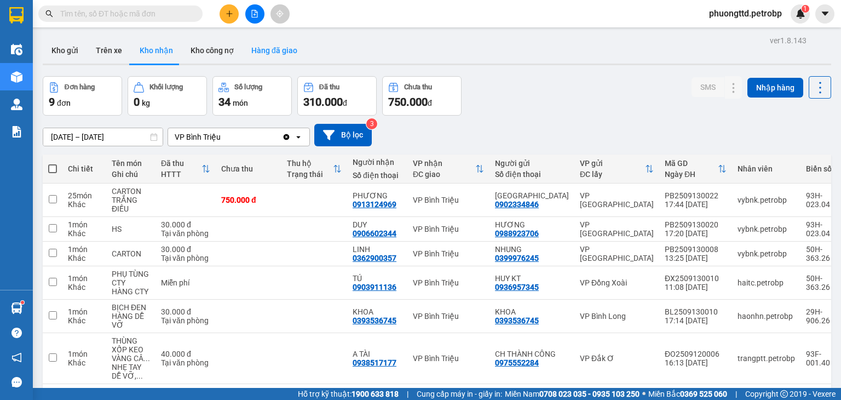
click at [263, 53] on button "Hàng đã giao" at bounding box center [275, 50] width 64 height 26
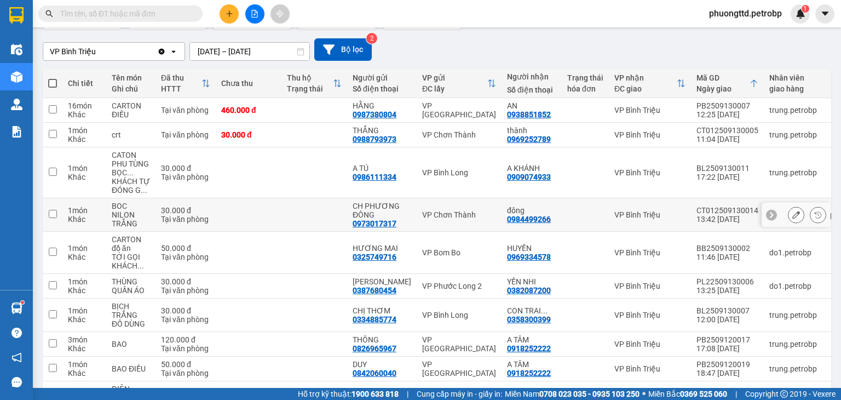
scroll to position [105, 0]
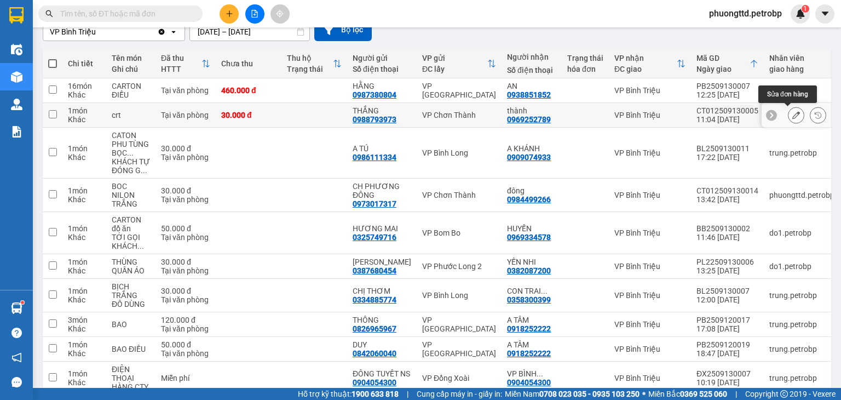
click at [792, 113] on icon at bounding box center [796, 115] width 8 height 8
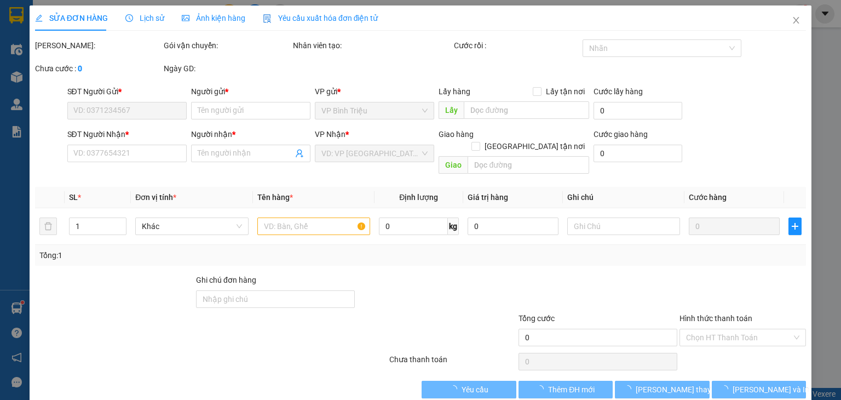
type input "0988793973"
type input "THẮNG"
type input "0969252789"
type input "thành"
type input "30.000"
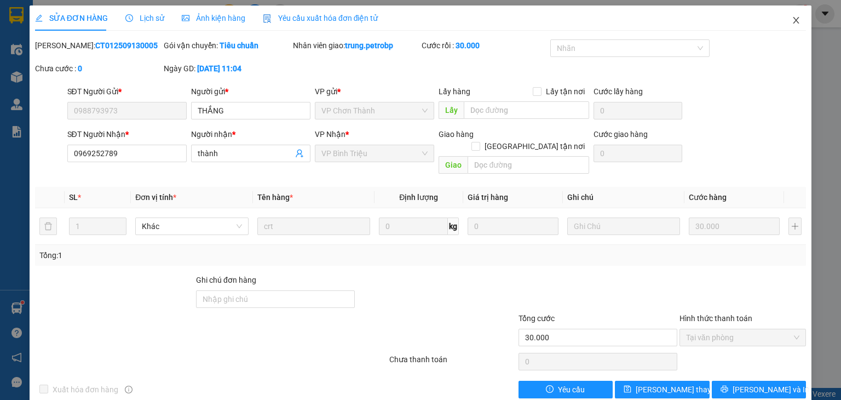
click at [792, 20] on icon "close" at bounding box center [796, 20] width 9 height 9
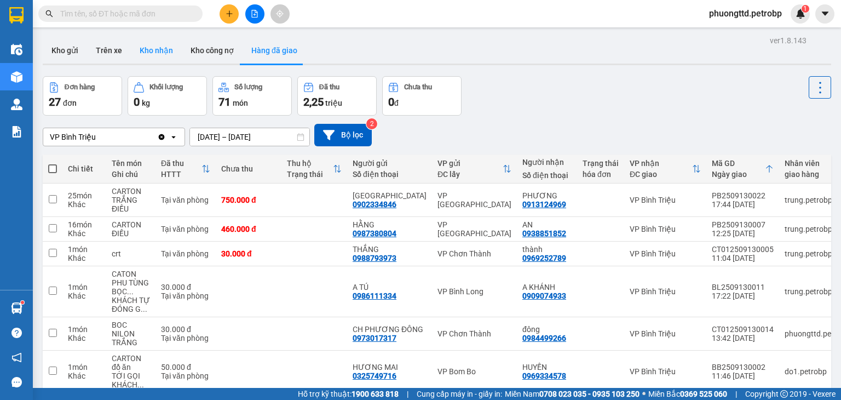
click at [145, 48] on button "Kho nhận" at bounding box center [156, 50] width 51 height 26
